Goal: Task Accomplishment & Management: Understand process/instructions

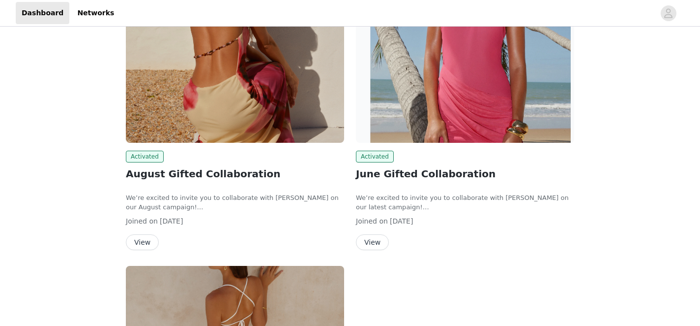
scroll to position [132, 0]
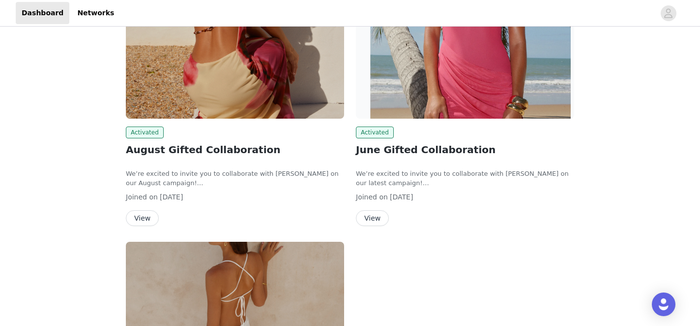
click at [138, 213] on button "View" at bounding box center [142, 218] width 33 height 16
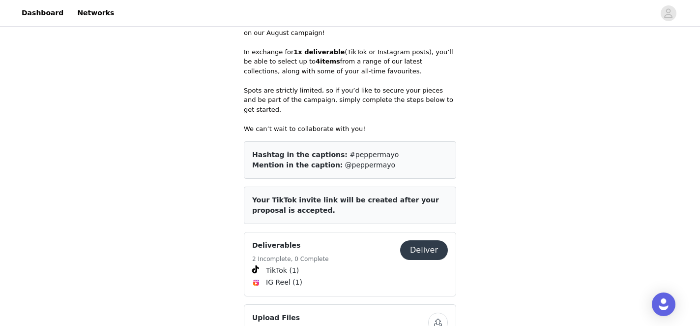
scroll to position [446, 0]
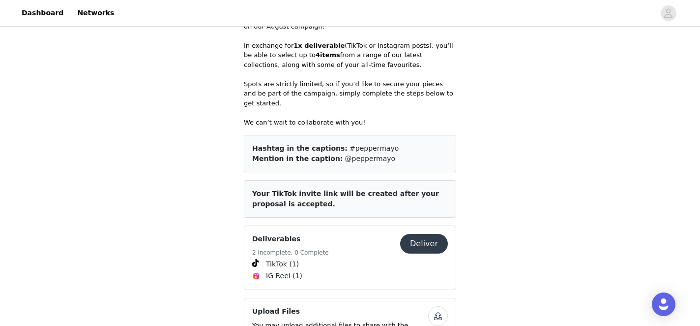
click at [434, 235] on button "Deliver" at bounding box center [424, 244] width 48 height 20
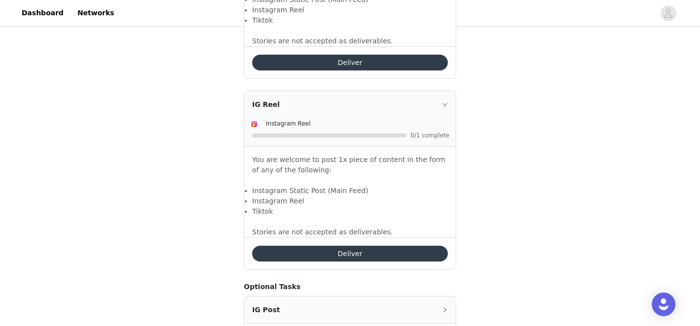
scroll to position [720, 0]
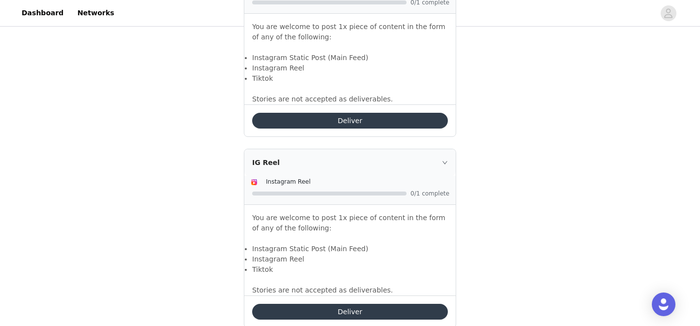
click at [390, 120] on button "Deliver" at bounding box center [350, 121] width 196 height 16
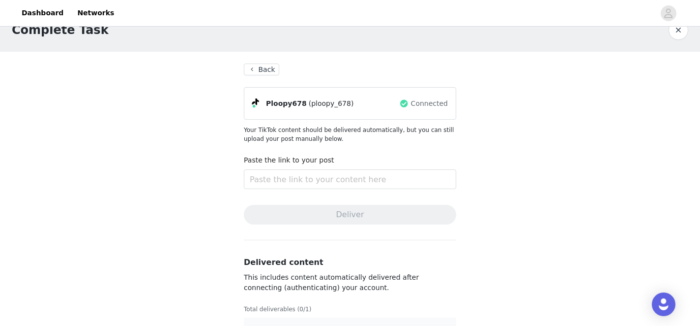
scroll to position [25, 0]
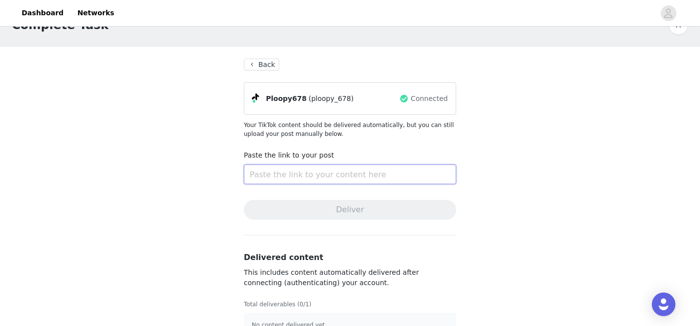
click at [358, 168] on input "text" at bounding box center [350, 174] width 212 height 20
click at [263, 64] on button "Back" at bounding box center [261, 65] width 35 height 12
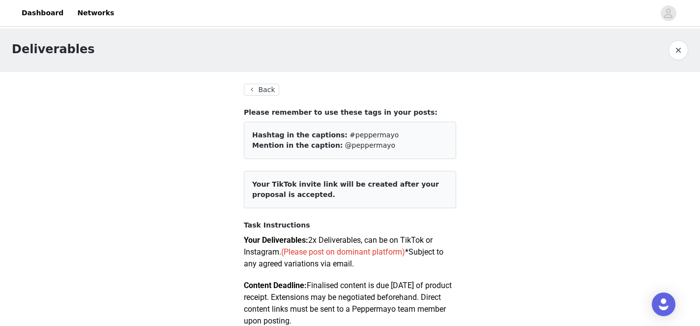
click at [253, 87] on button "Back" at bounding box center [261, 90] width 35 height 12
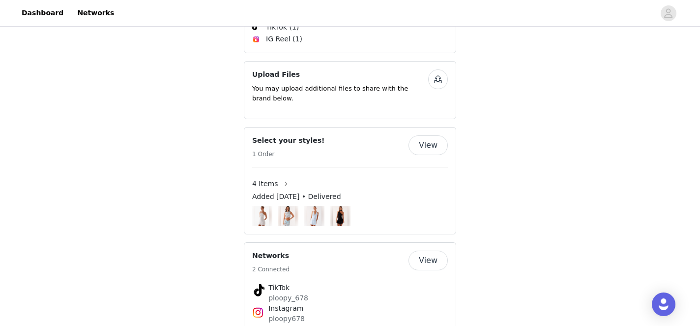
scroll to position [688, 0]
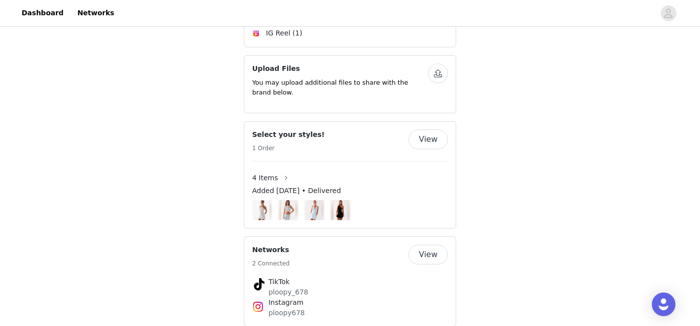
click at [340, 204] on img at bounding box center [340, 210] width 15 height 20
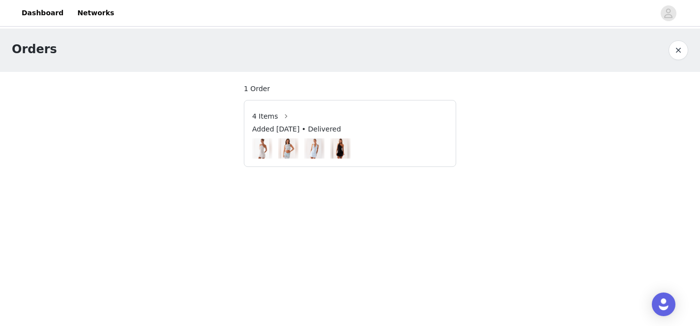
click at [332, 144] on img at bounding box center [340, 148] width 20 height 25
click at [339, 146] on img at bounding box center [340, 148] width 15 height 20
click at [249, 89] on span "1 Order" at bounding box center [257, 89] width 26 height 10
click at [679, 49] on button "button" at bounding box center [679, 50] width 20 height 20
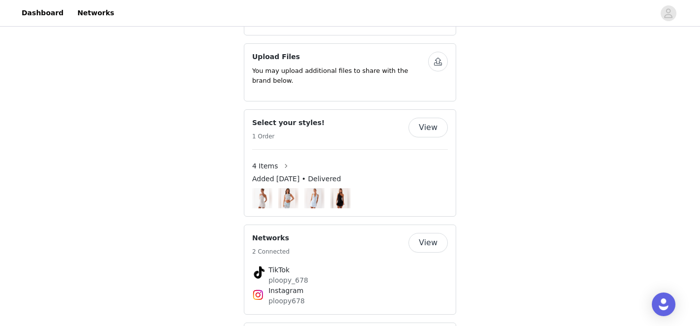
scroll to position [700, 0]
click at [423, 127] on div "Select your styles! 1 Order View" at bounding box center [350, 129] width 196 height 24
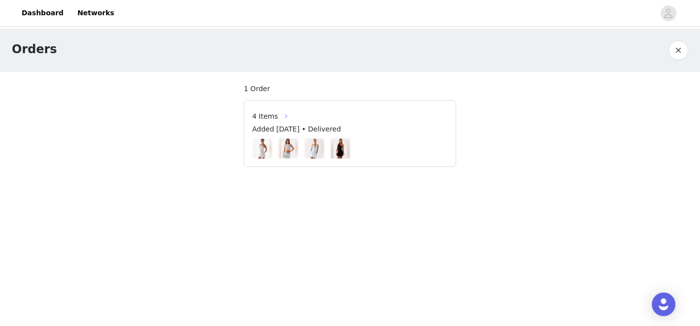
click at [278, 116] on button "button" at bounding box center [286, 116] width 16 height 16
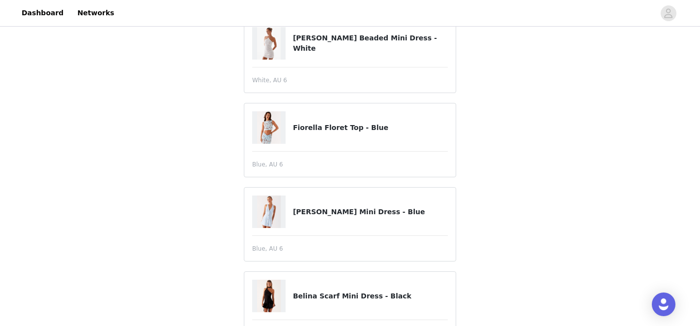
scroll to position [188, 0]
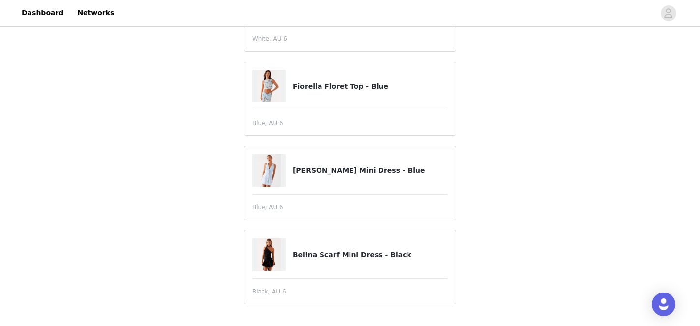
click at [296, 252] on h4 "Belina Scarf Mini Dress - Black" at bounding box center [370, 254] width 155 height 10
drag, startPoint x: 295, startPoint y: 252, endPoint x: 368, endPoint y: 251, distance: 72.8
click at [368, 251] on h4 "Belina Scarf Mini Dress - Black" at bounding box center [370, 254] width 155 height 10
copy h4 "Belina Scarf Mini Dress"
